Goal: Information Seeking & Learning: Learn about a topic

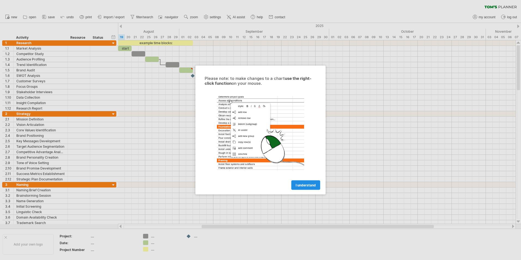
click at [304, 188] on link "I understand" at bounding box center [305, 185] width 29 height 10
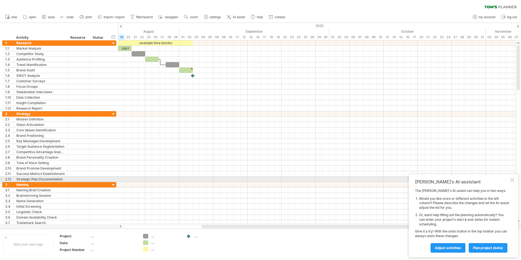
click at [512, 180] on div at bounding box center [512, 180] width 4 height 4
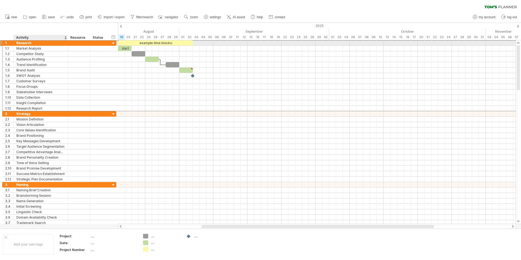
click at [35, 43] on div "Research" at bounding box center [40, 42] width 48 height 5
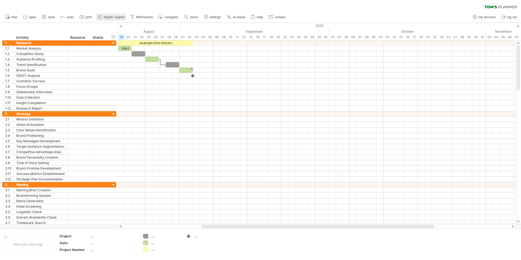
click at [115, 17] on span "import / export" at bounding box center [113, 17] width 21 height 4
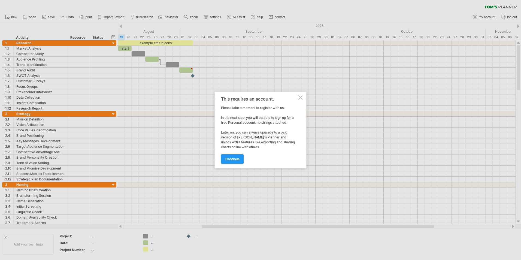
click at [300, 100] on div "This requires an account. Please take a moment to register with us. In the next…" at bounding box center [261, 130] width 92 height 77
click at [300, 95] on div "This requires an account. Please take a moment to register with us. In the next…" at bounding box center [261, 130] width 92 height 77
click at [300, 98] on div at bounding box center [300, 97] width 4 height 4
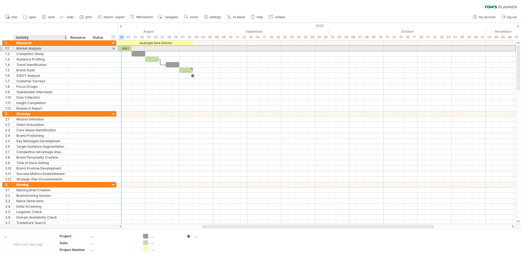
click at [41, 47] on div "Market Analysis" at bounding box center [40, 48] width 48 height 5
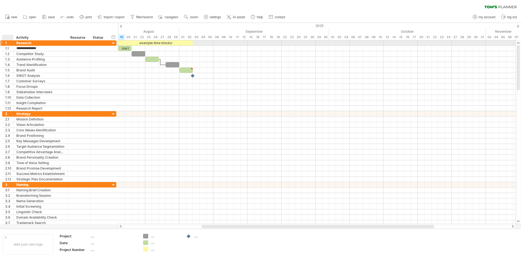
click at [6, 45] on div "1" at bounding box center [9, 42] width 8 height 5
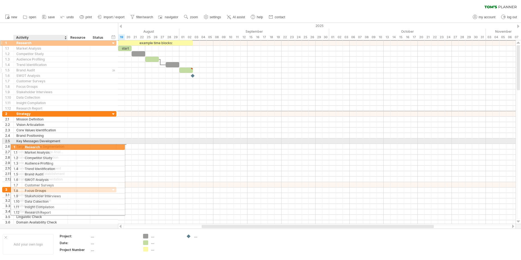
drag, startPoint x: 9, startPoint y: 44, endPoint x: 29, endPoint y: 141, distance: 98.2
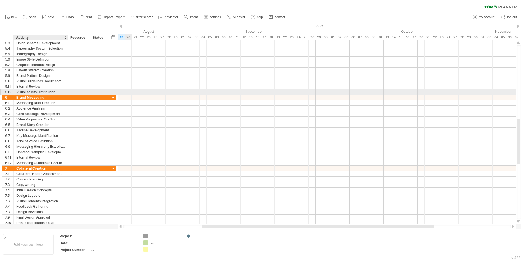
drag, startPoint x: 52, startPoint y: 96, endPoint x: 56, endPoint y: 105, distance: 9.7
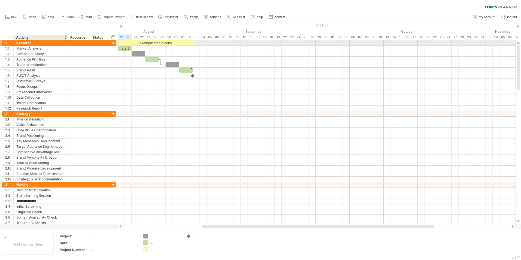
click at [17, 43] on div "Research" at bounding box center [40, 42] width 48 height 5
click at [46, 48] on div "Market Analysis" at bounding box center [40, 48] width 48 height 5
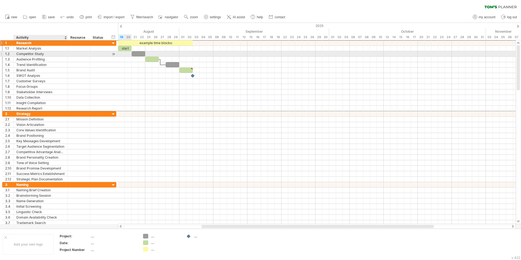
click at [45, 52] on div "Competitor Study" at bounding box center [40, 53] width 48 height 5
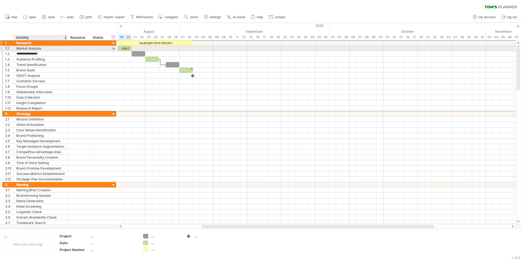
click at [42, 45] on div "Research" at bounding box center [40, 42] width 48 height 5
